Goal: Transaction & Acquisition: Purchase product/service

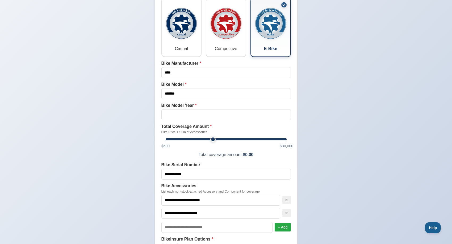
scroll to position [105, 0]
click at [213, 141] on span "$12,100" at bounding box center [212, 139] width 5 height 5
drag, startPoint x: 212, startPoint y: 142, endPoint x: 209, endPoint y: 142, distance: 3.2
click at [209, 142] on span "$11,000" at bounding box center [208, 139] width 5 height 5
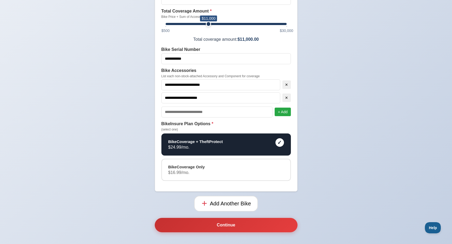
scroll to position [225, 0]
click at [236, 224] on button "Continue" at bounding box center [226, 224] width 143 height 14
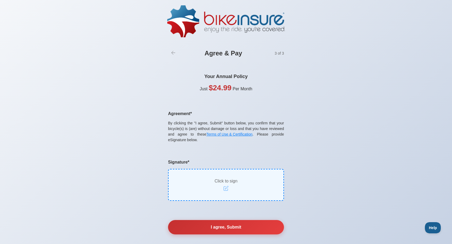
click at [227, 186] on icon at bounding box center [226, 187] width 5 height 5
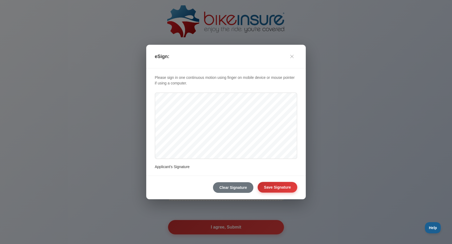
click at [271, 187] on button "Save Signature" at bounding box center [278, 187] width 40 height 11
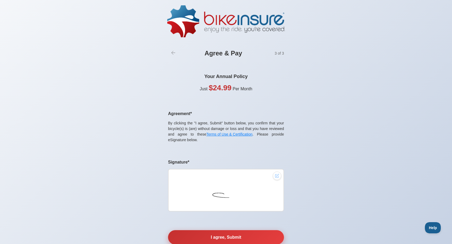
click at [228, 237] on button "I agree, Submit" at bounding box center [226, 237] width 116 height 14
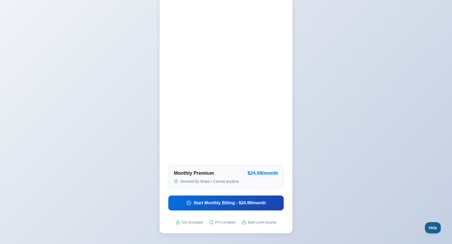
scroll to position [82, 0]
click at [229, 222] on div "PCI Compliant" at bounding box center [222, 222] width 26 height 4
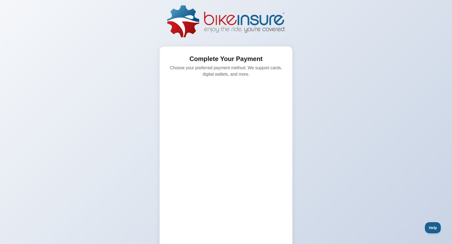
scroll to position [0, 0]
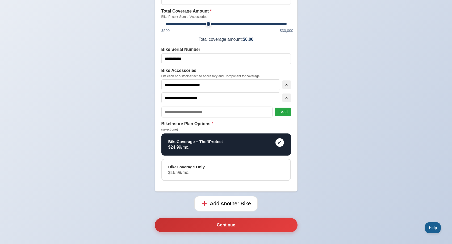
scroll to position [225, 0]
click at [231, 225] on button "Continue" at bounding box center [226, 224] width 143 height 14
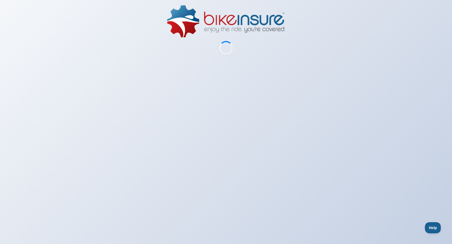
scroll to position [0, 0]
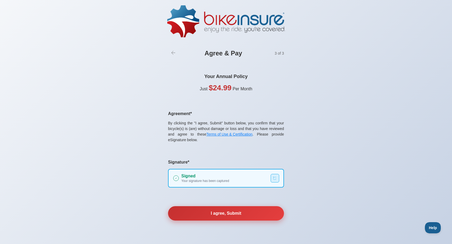
click at [229, 216] on button "I agree, Submit" at bounding box center [226, 213] width 116 height 14
